Goal: Task Accomplishment & Management: Use online tool/utility

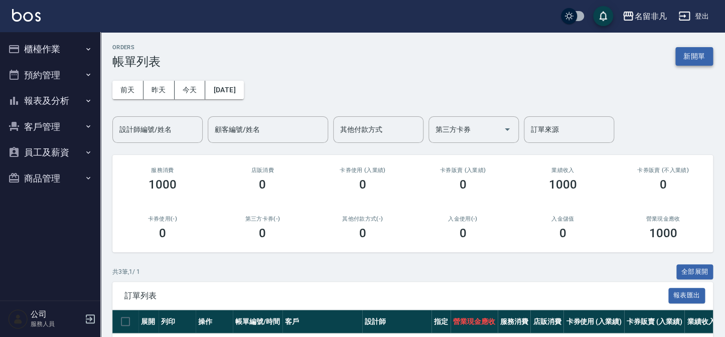
click at [684, 62] on button "新開單" at bounding box center [694, 56] width 38 height 19
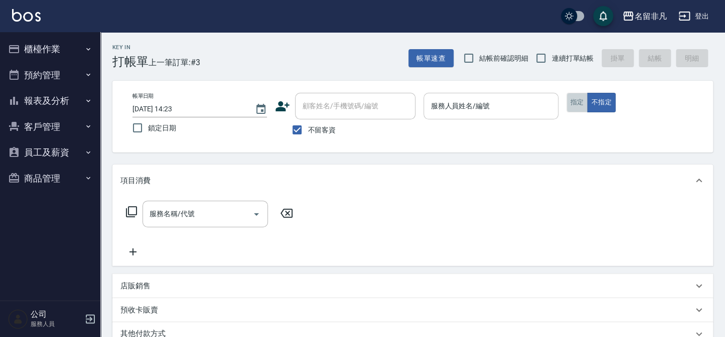
drag, startPoint x: 583, startPoint y: 107, endPoint x: 519, endPoint y: 113, distance: 64.5
click at [583, 106] on button "指定" at bounding box center [577, 103] width 22 height 20
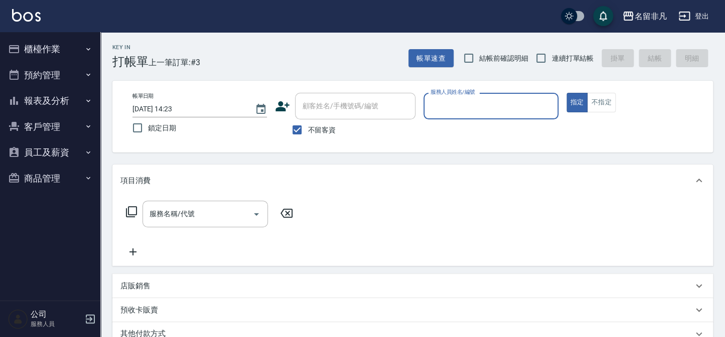
click at [331, 125] on span "不留客資" at bounding box center [321, 130] width 28 height 11
click at [307, 124] on input "不留客資" at bounding box center [296, 129] width 21 height 21
checkbox input "false"
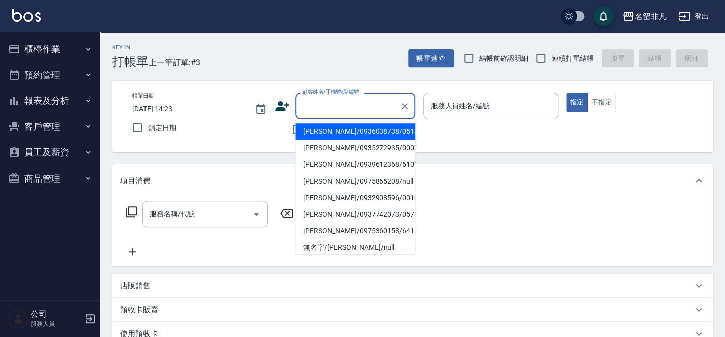
click at [331, 109] on input "顧客姓名/手機號碼/編號" at bounding box center [347, 106] width 96 height 18
click at [318, 135] on li "[PERSON_NAME]/0960135158/611004" at bounding box center [355, 131] width 120 height 17
type input "[PERSON_NAME]/0960135158/611004"
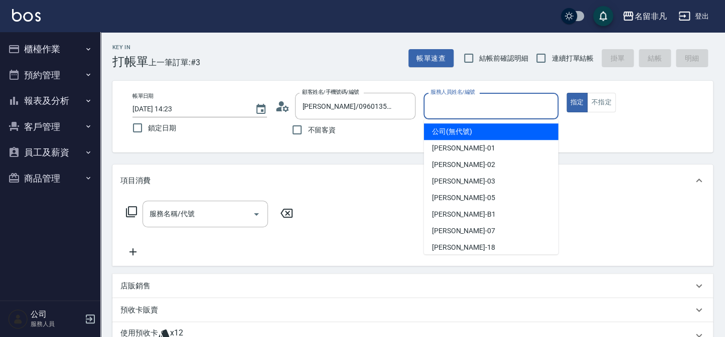
click at [455, 109] on input "服務人員姓名/編號" at bounding box center [490, 106] width 125 height 18
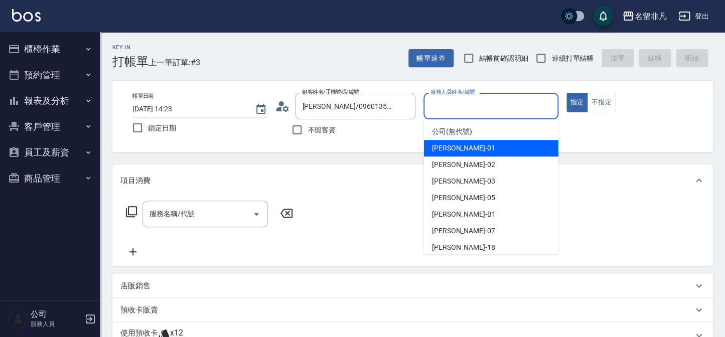
click at [454, 147] on span "[PERSON_NAME] -01" at bounding box center [463, 148] width 63 height 11
type input "[PERSON_NAME]-01"
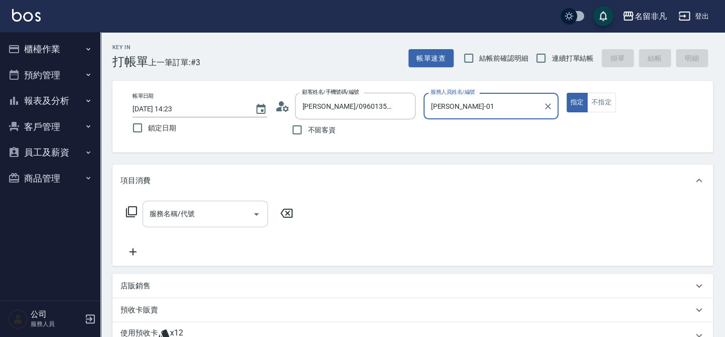
click at [229, 220] on input "服務名稱/代號" at bounding box center [197, 214] width 101 height 18
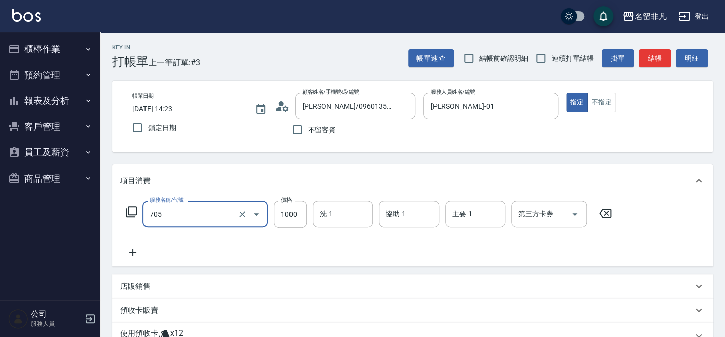
type input "頭皮深層體驗後包卡(705)"
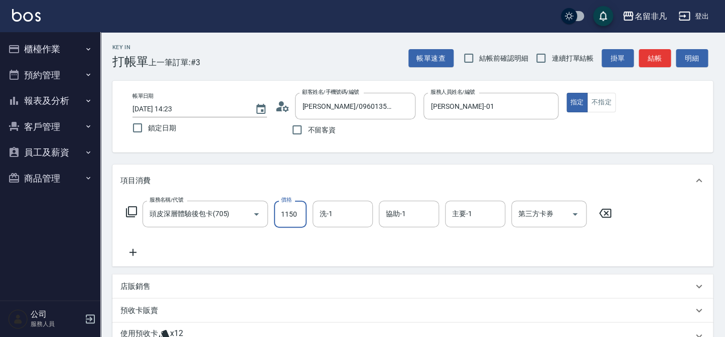
type input "1150"
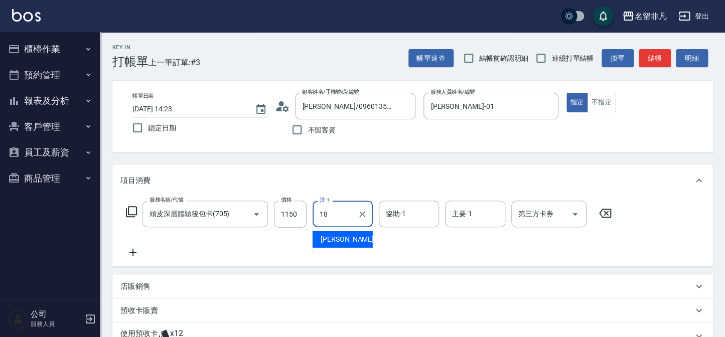
type input "[PERSON_NAME]-18"
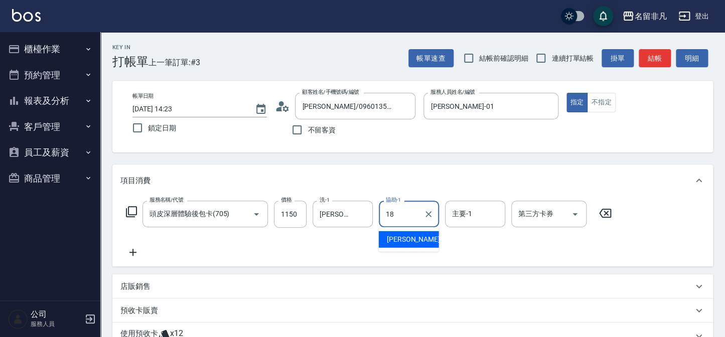
type input "[PERSON_NAME]-18"
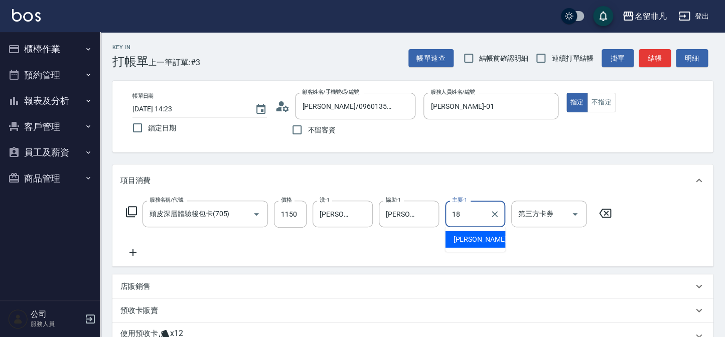
type input "[PERSON_NAME]-18"
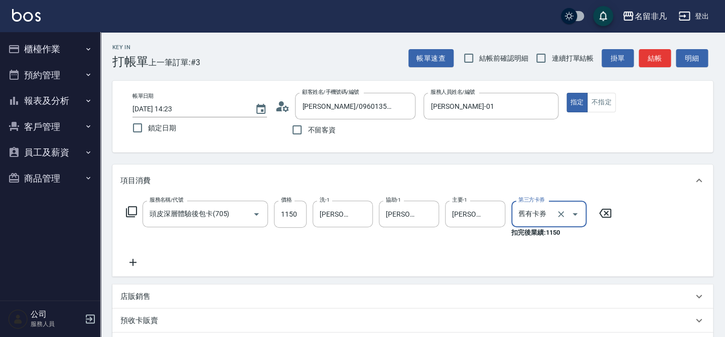
type input "舊有卡券"
click at [131, 211] on icon at bounding box center [131, 212] width 12 height 12
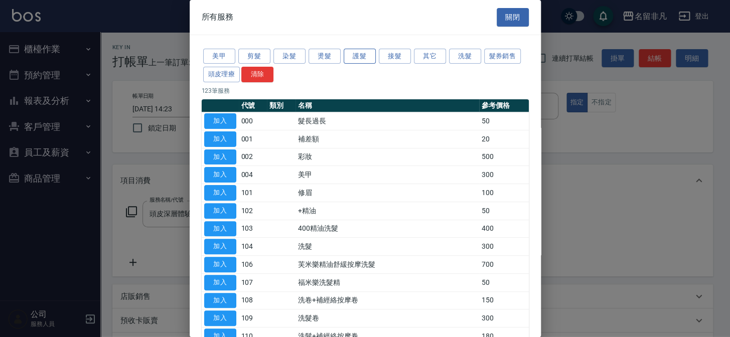
click at [368, 50] on button "護髮" at bounding box center [360, 57] width 32 height 16
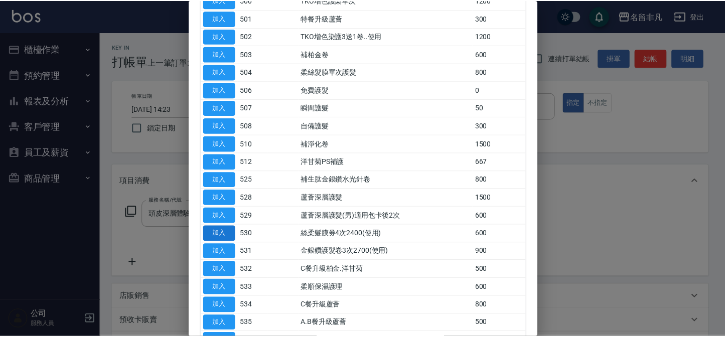
scroll to position [136, 0]
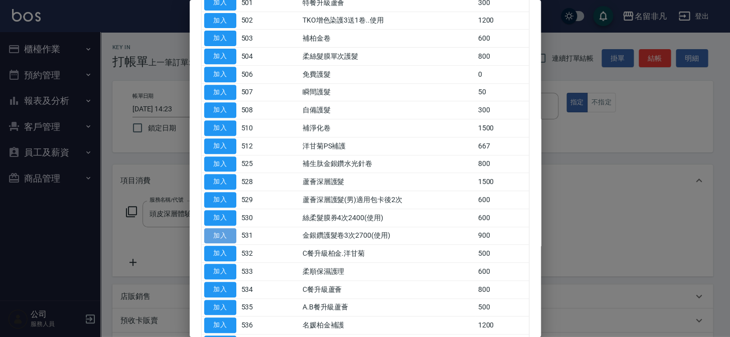
click at [216, 230] on button "加入" at bounding box center [220, 236] width 32 height 16
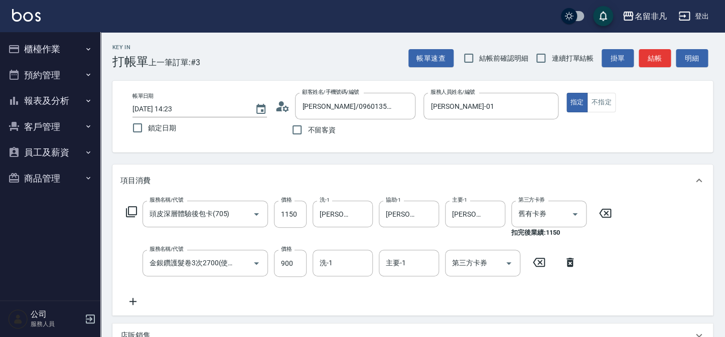
click at [272, 259] on div "服務名稱/代號 金銀鑽護髮卷3次2700(使用)(531) 服務名稱/代號 價格 900 價格 洗-1 洗-1 主要-1 主要-1 第三方卡券 第三方卡券" at bounding box center [351, 263] width 462 height 27
click at [280, 261] on input "900" at bounding box center [290, 263] width 33 height 27
type input "1150"
type input "1"
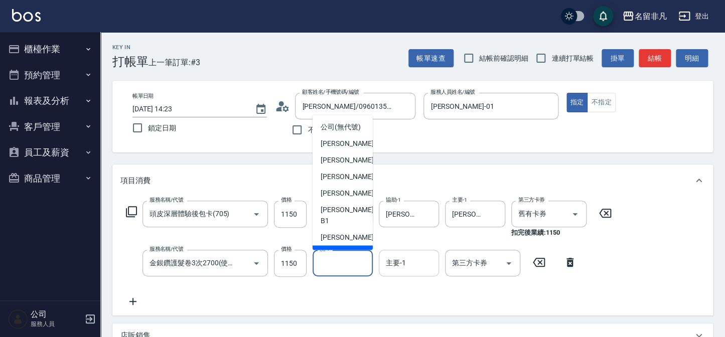
drag, startPoint x: 422, startPoint y: 281, endPoint x: 415, endPoint y: 267, distance: 15.3
click at [420, 276] on div "服務名稱/代號 頭皮深層體驗後包卡(705) 服務名稱/代號 價格 1150 價格 洗-1 [PERSON_NAME]-18 洗-1 協助-1 [PERSON…" at bounding box center [368, 254] width 497 height 107
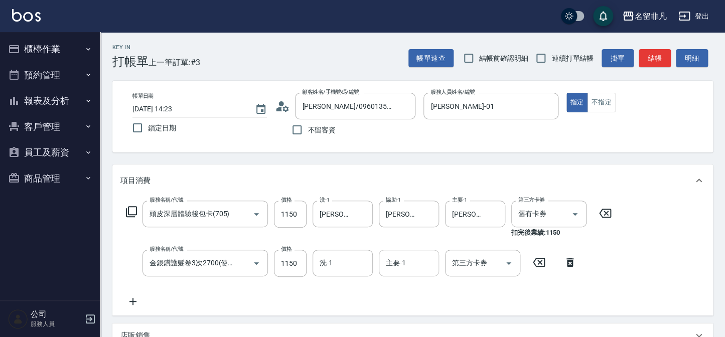
click at [407, 256] on input "主要-1" at bounding box center [408, 263] width 51 height 18
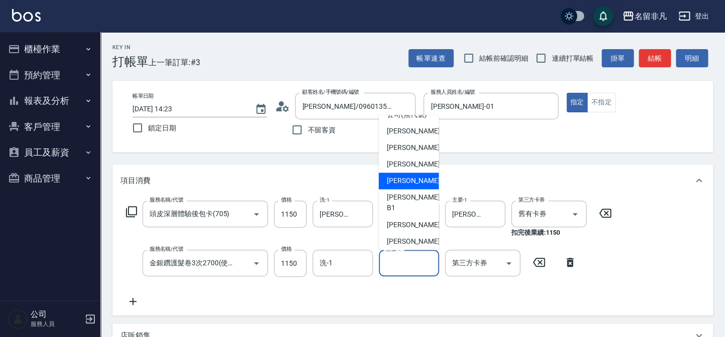
scroll to position [16, 0]
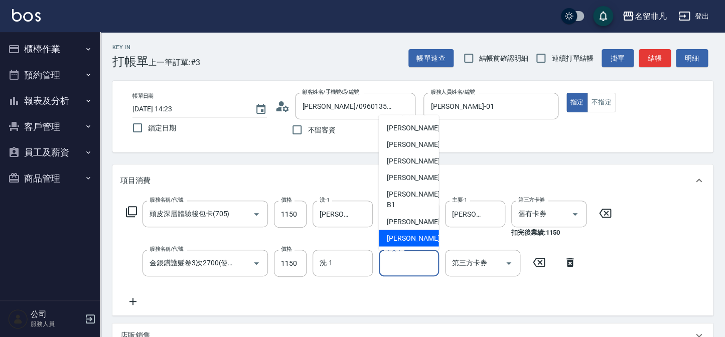
click at [407, 235] on span "[PERSON_NAME]-18" at bounding box center [418, 238] width 63 height 11
type input "[PERSON_NAME]-18"
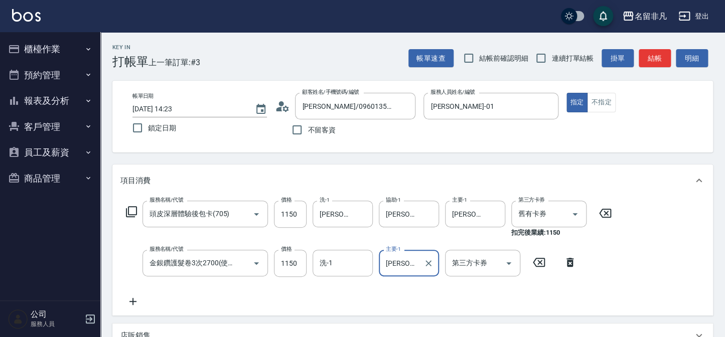
drag, startPoint x: 486, startPoint y: 264, endPoint x: 479, endPoint y: 261, distance: 7.4
click at [486, 264] on div "第三方卡券 第三方卡券" at bounding box center [482, 263] width 75 height 27
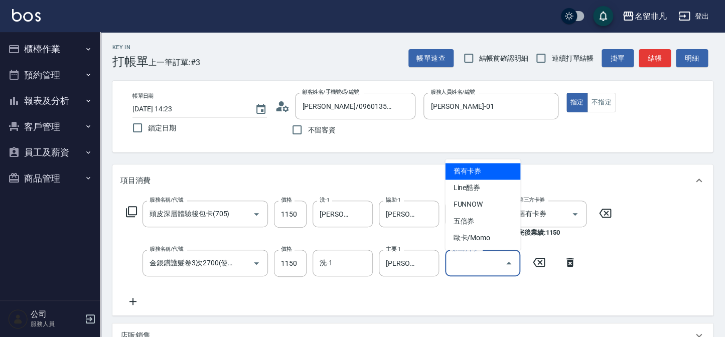
click at [488, 177] on span "舊有卡券" at bounding box center [482, 171] width 75 height 17
type input "舊有卡券"
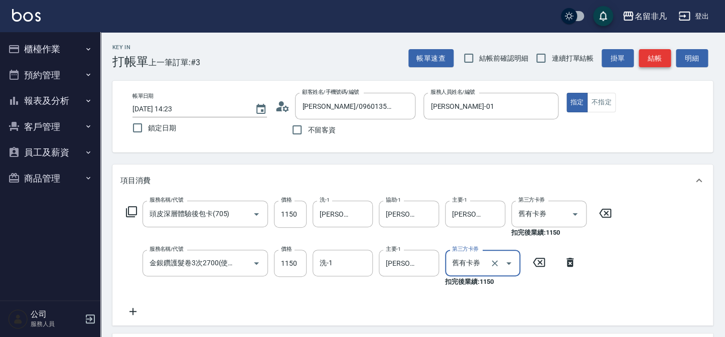
click at [649, 60] on button "結帳" at bounding box center [654, 58] width 32 height 19
